Goal: Navigation & Orientation: Find specific page/section

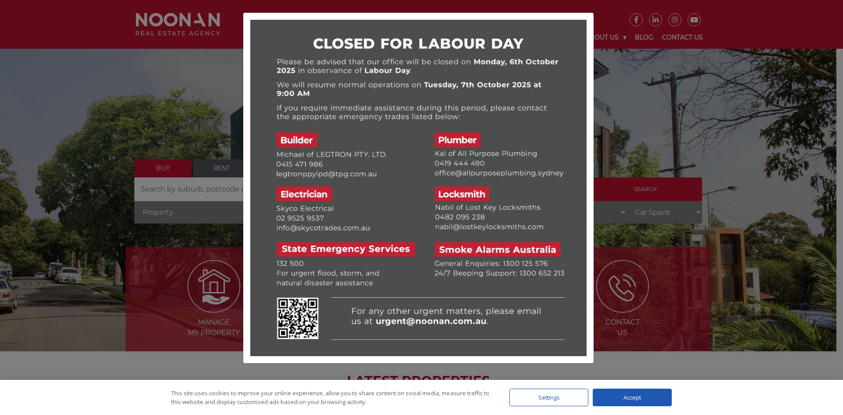
click at [639, 140] on div at bounding box center [421, 207] width 843 height 415
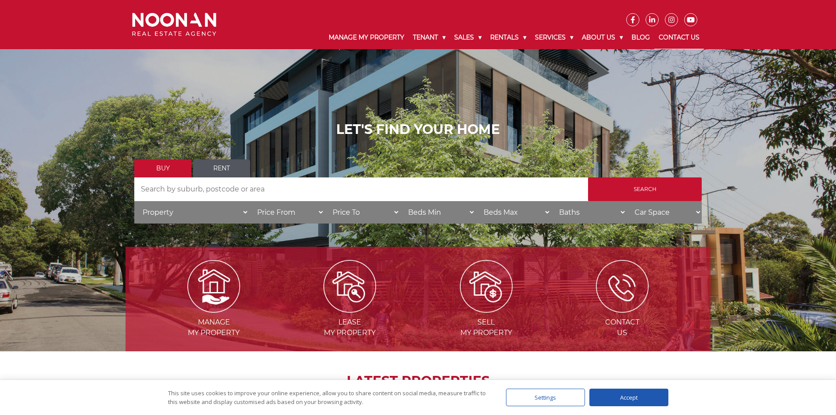
click at [698, 38] on link "Contact Us" at bounding box center [679, 37] width 50 height 23
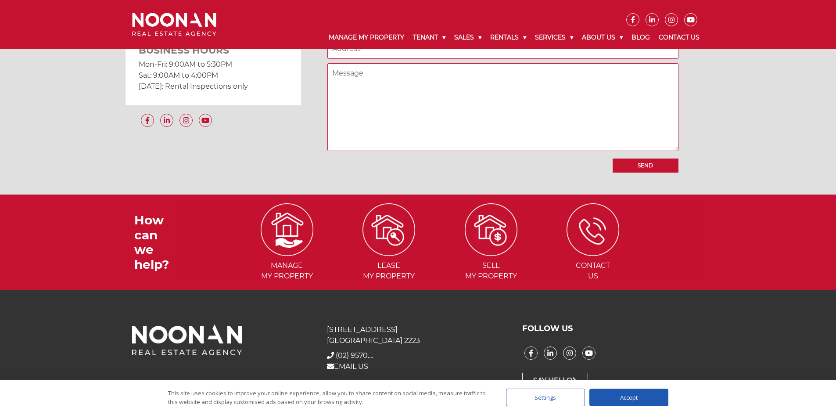
scroll to position [802, 0]
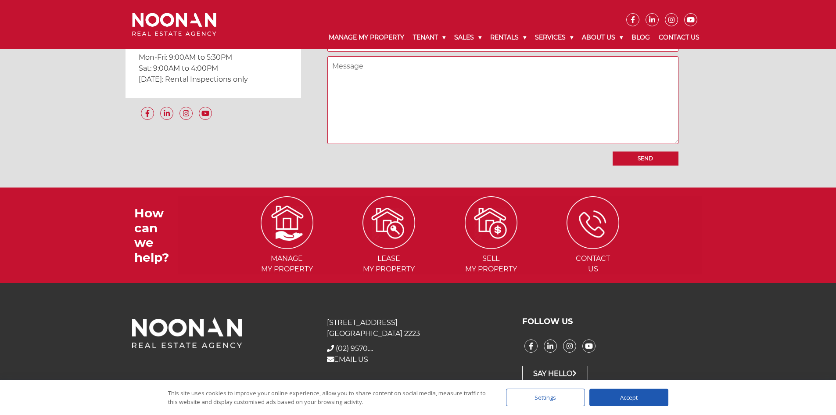
click at [567, 397] on div "Settings" at bounding box center [545, 397] width 79 height 18
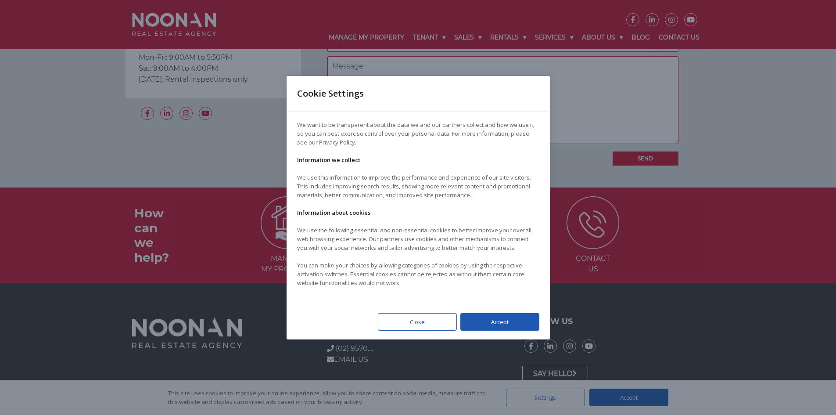
click at [413, 319] on div "Close" at bounding box center [417, 322] width 79 height 18
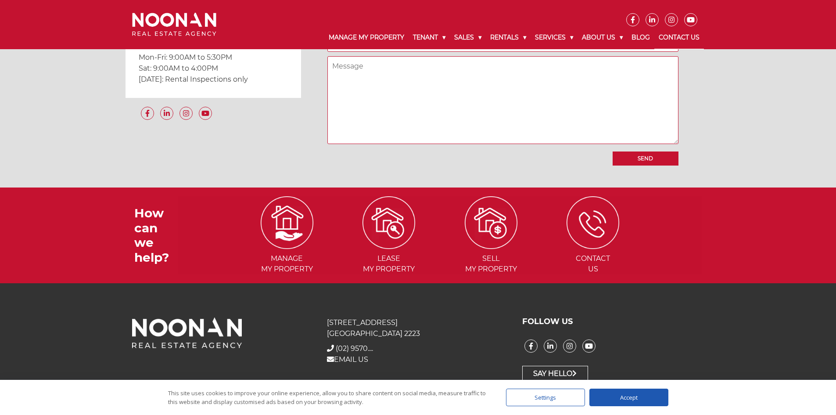
click at [554, 409] on div "This site uses cookies to improve your online experience, allow you to share co…" at bounding box center [418, 397] width 845 height 35
click at [554, 407] on div "This site uses cookies to improve your online experience, allow you to share co…" at bounding box center [418, 397] width 845 height 35
click at [523, 392] on div "Settings" at bounding box center [545, 397] width 79 height 18
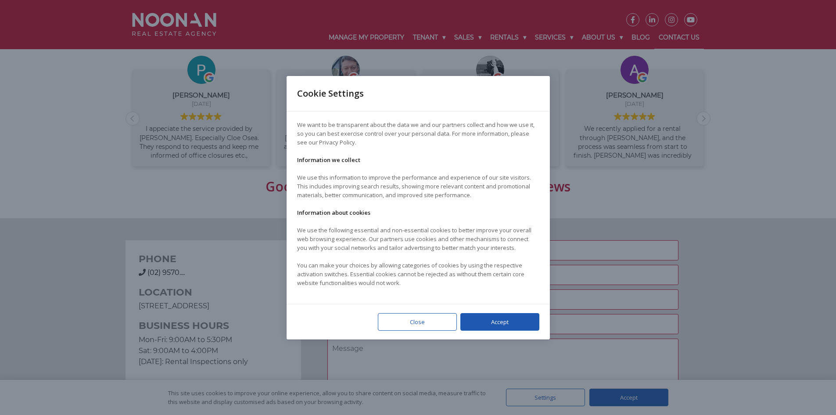
scroll to position [451, 0]
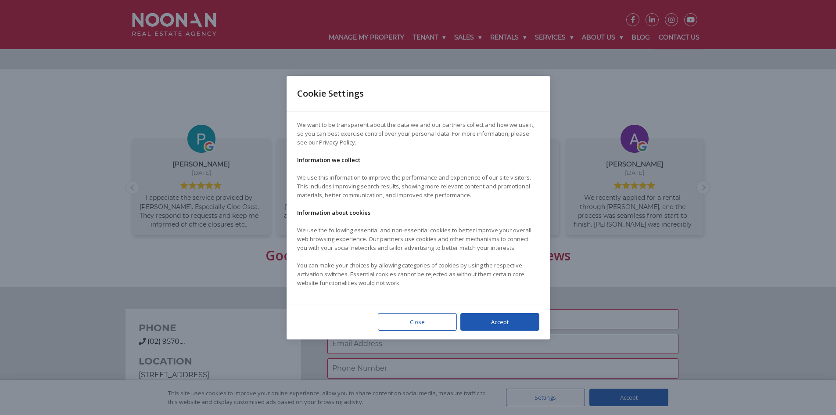
click at [508, 323] on div "Accept" at bounding box center [499, 322] width 79 height 18
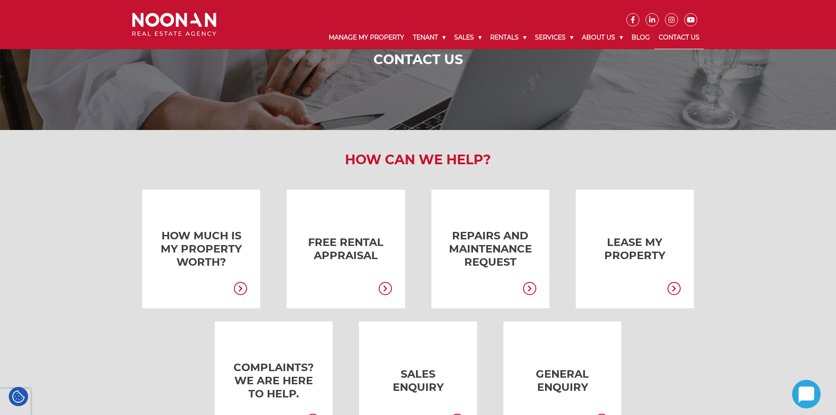
scroll to position [0, 0]
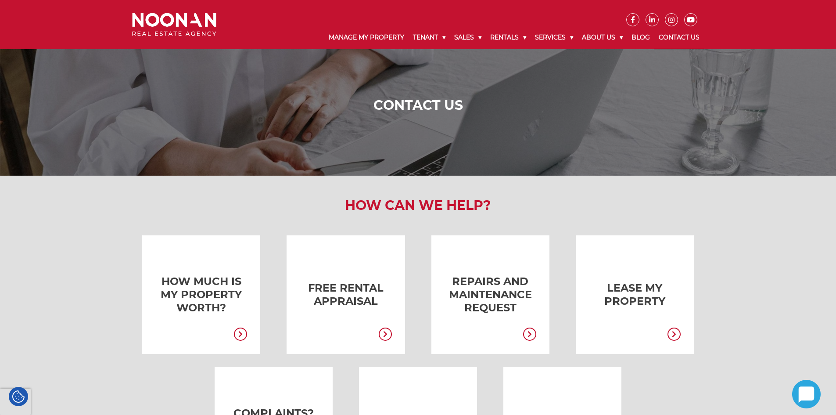
click at [681, 35] on link "Contact Us" at bounding box center [679, 37] width 50 height 23
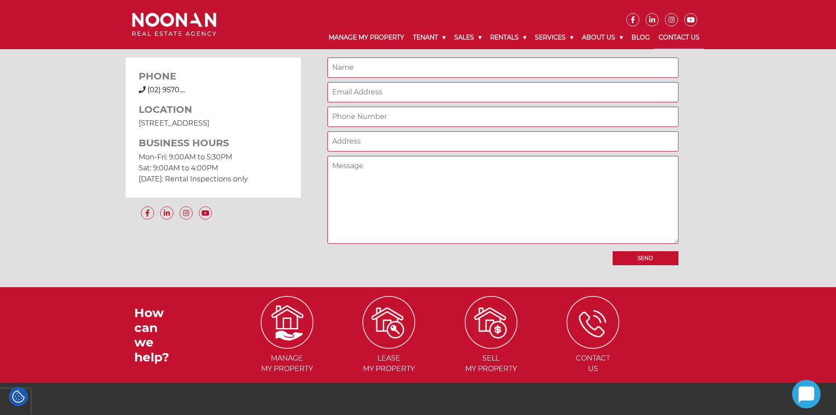
scroll to position [702, 0]
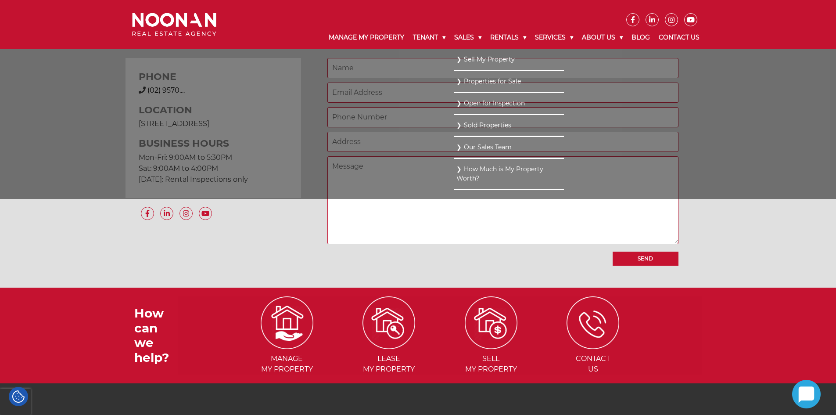
click at [484, 126] on link "Sold Properties" at bounding box center [508, 125] width 105 height 12
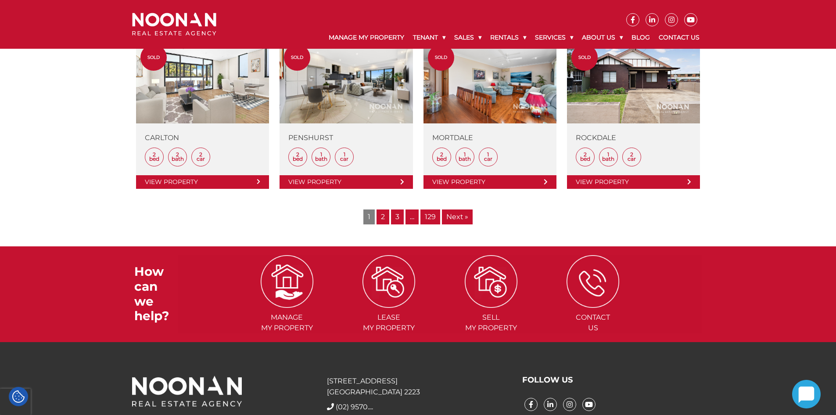
scroll to position [965, 0]
